Goal: Task Accomplishment & Management: Use online tool/utility

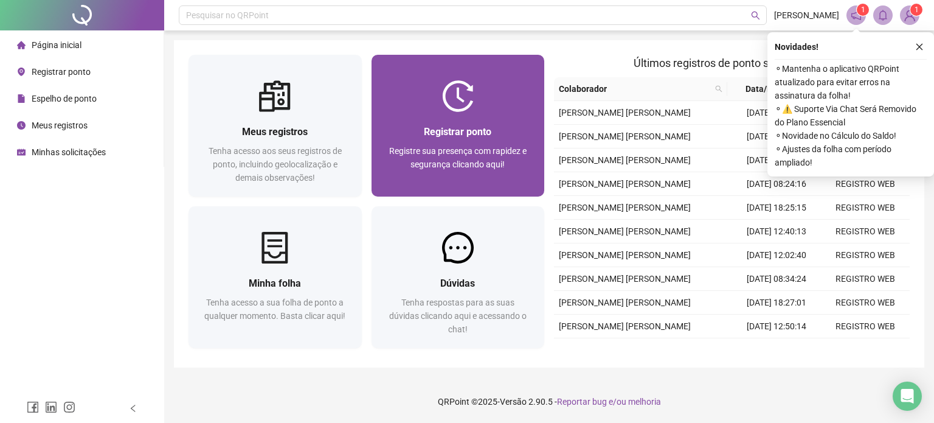
click at [400, 129] on div "Registrar ponto" at bounding box center [458, 131] width 144 height 15
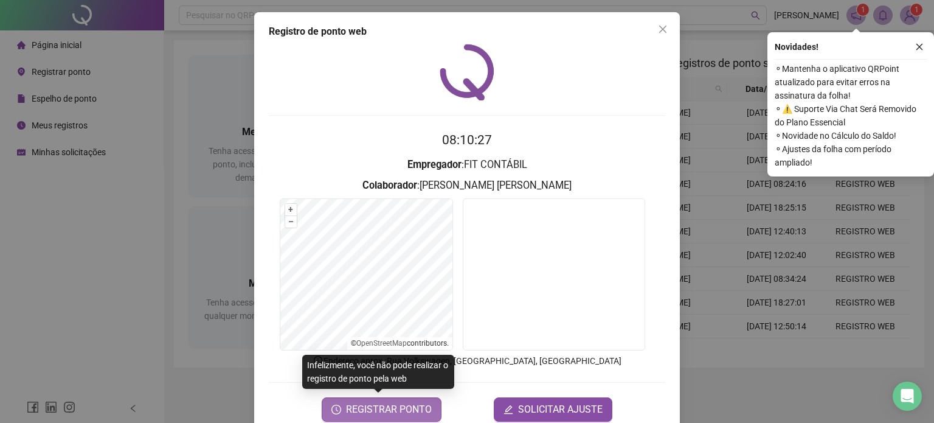
click at [405, 412] on span "REGISTRAR PONTO" at bounding box center [389, 409] width 86 height 15
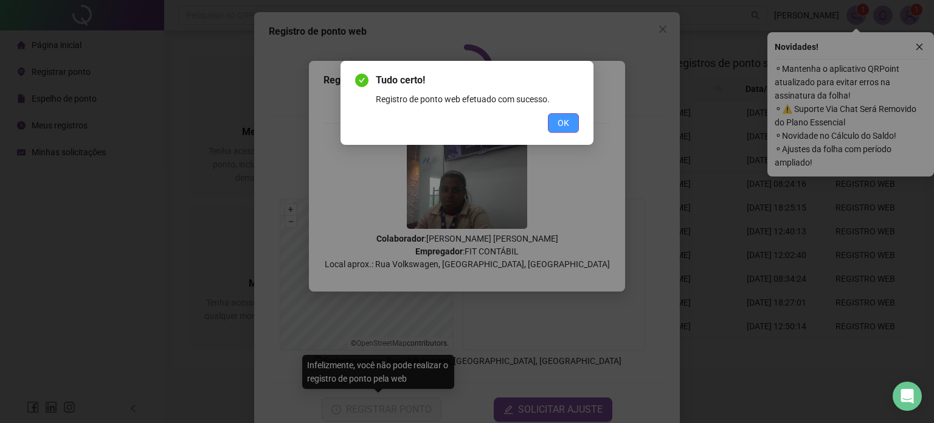
click at [569, 130] on button "OK" at bounding box center [563, 122] width 31 height 19
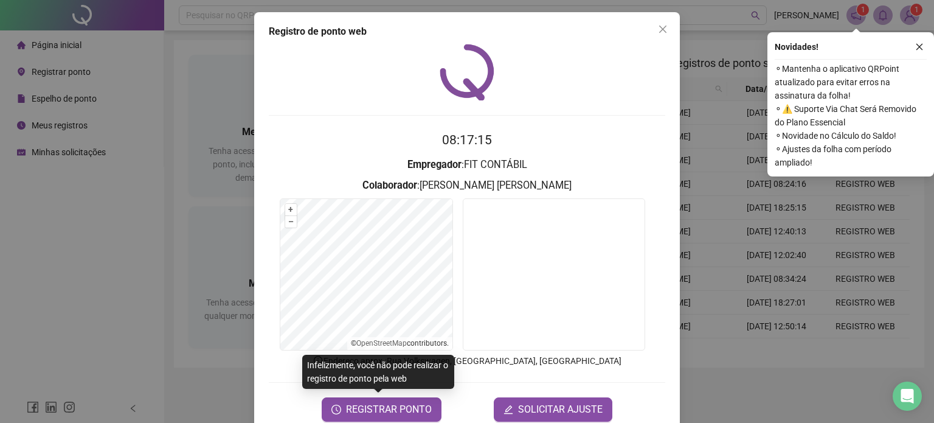
click at [640, 36] on div "Registro de ponto web" at bounding box center [467, 31] width 397 height 15
click at [659, 26] on icon "close" at bounding box center [662, 29] width 7 height 7
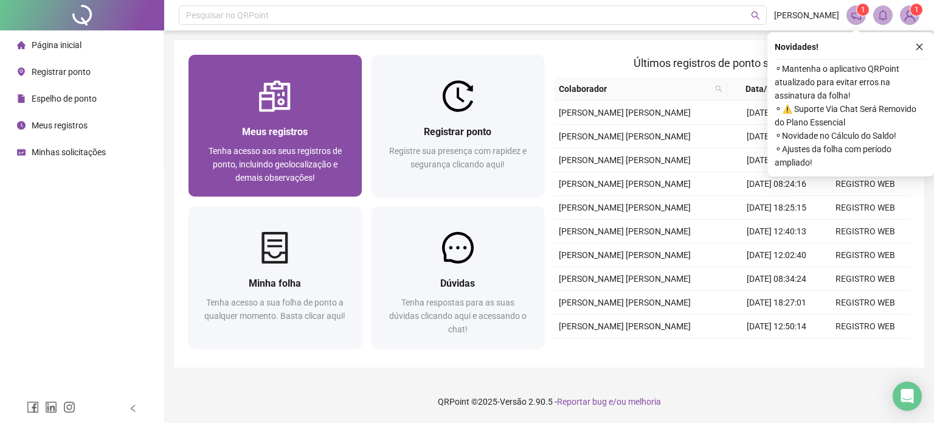
click at [331, 142] on div "Meus registros Tenha acesso aos seus registros de ponto, incluindo geolocalizaç…" at bounding box center [275, 154] width 144 height 60
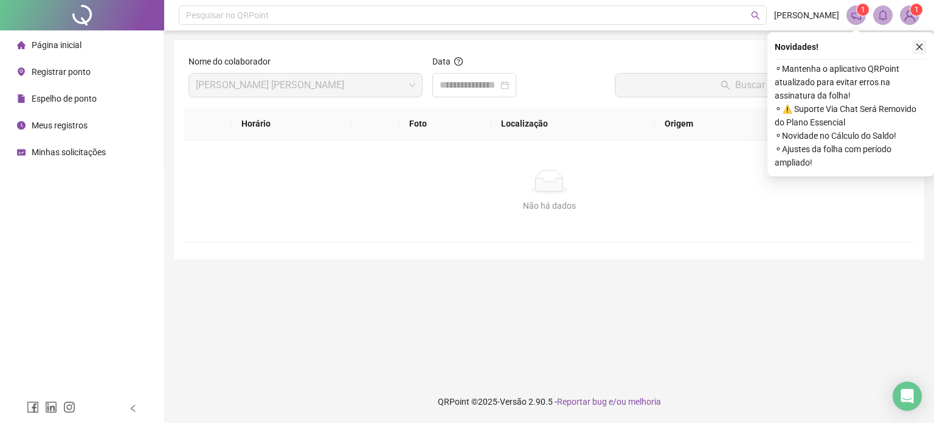
click at [920, 47] on icon "close" at bounding box center [920, 47] width 7 height 7
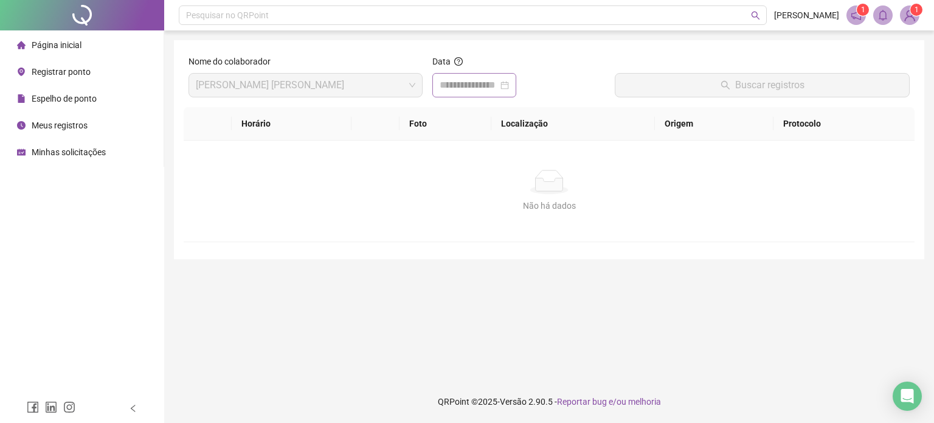
click at [511, 92] on div at bounding box center [475, 85] width 84 height 24
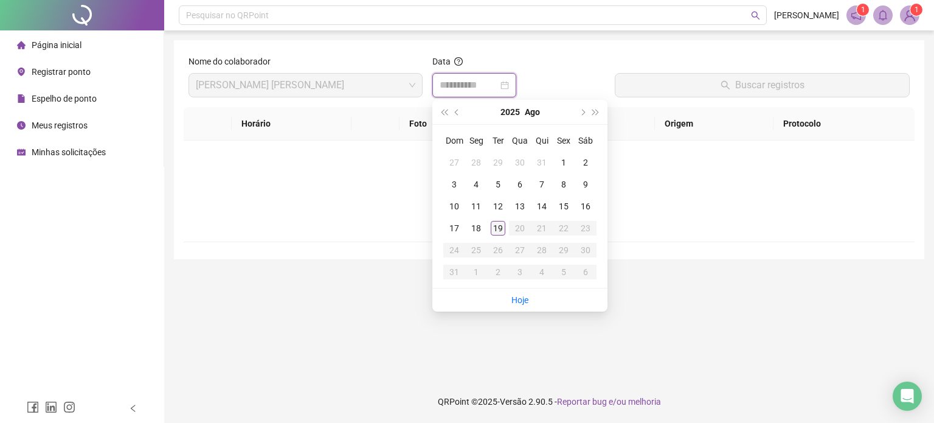
type input "**********"
click at [499, 223] on div "19" at bounding box center [498, 228] width 15 height 15
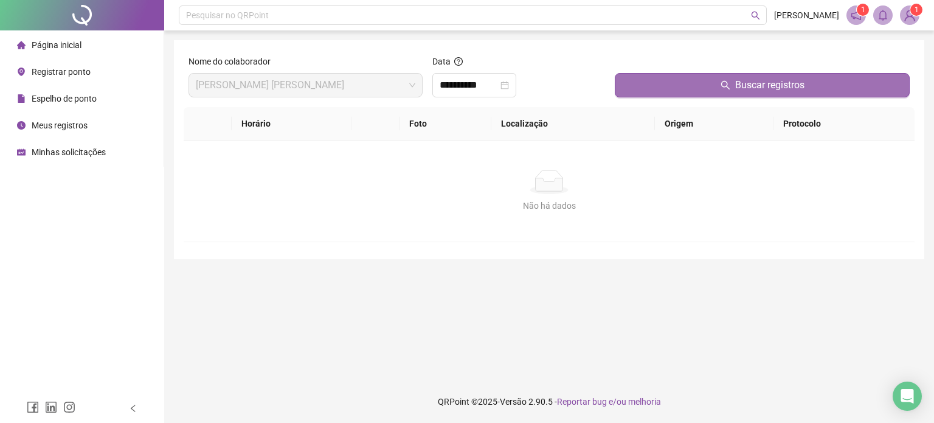
click at [655, 92] on button "Buscar registros" at bounding box center [762, 85] width 295 height 24
